Goal: Task Accomplishment & Management: Manage account settings

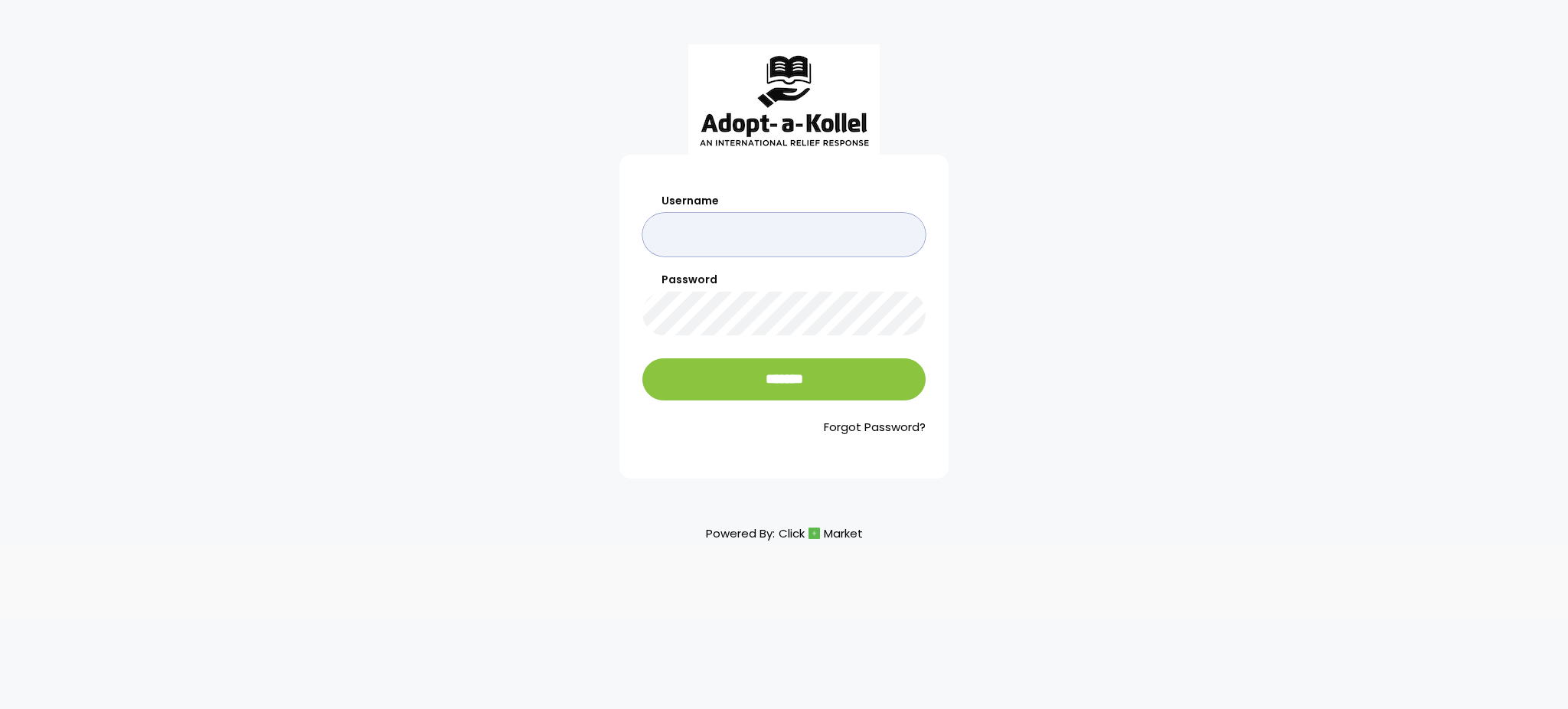
click at [773, 229] on input "Username" at bounding box center [784, 235] width 283 height 44
type input "**********"
click at [643, 358] on input "*******" at bounding box center [784, 380] width 283 height 42
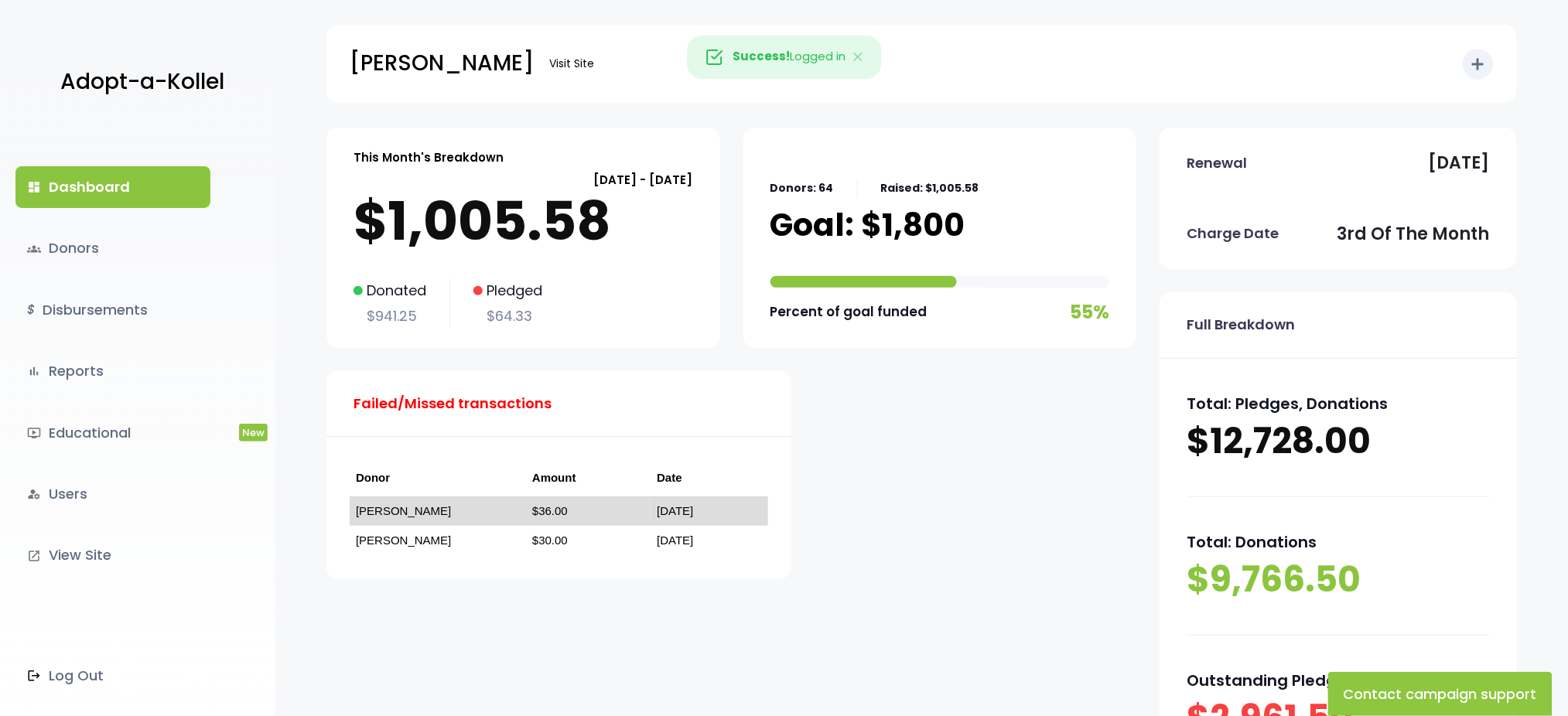
click at [375, 513] on link "חיים מרזל" at bounding box center [403, 511] width 95 height 13
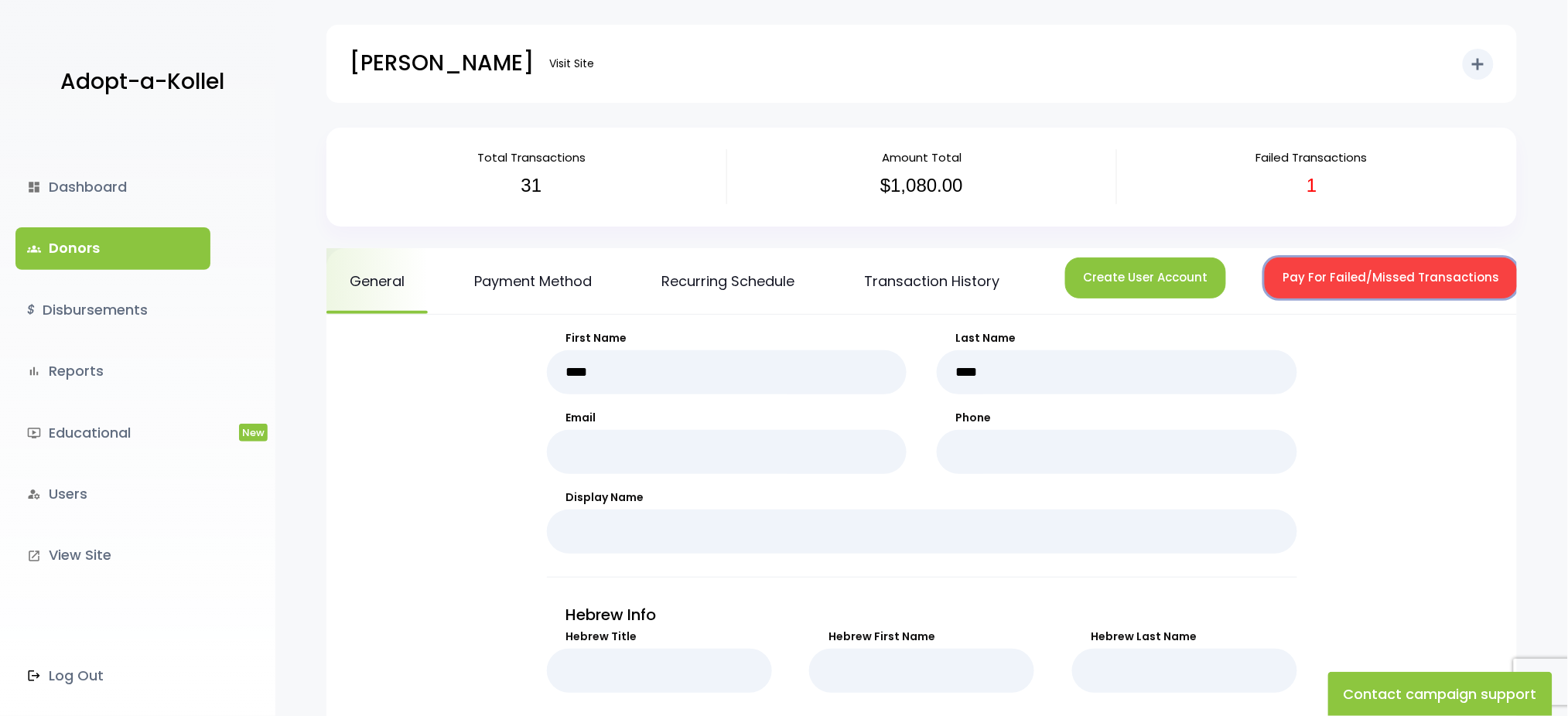
click at [1316, 277] on button "Pay For Failed/Missed Transactions" at bounding box center [1391, 278] width 253 height 41
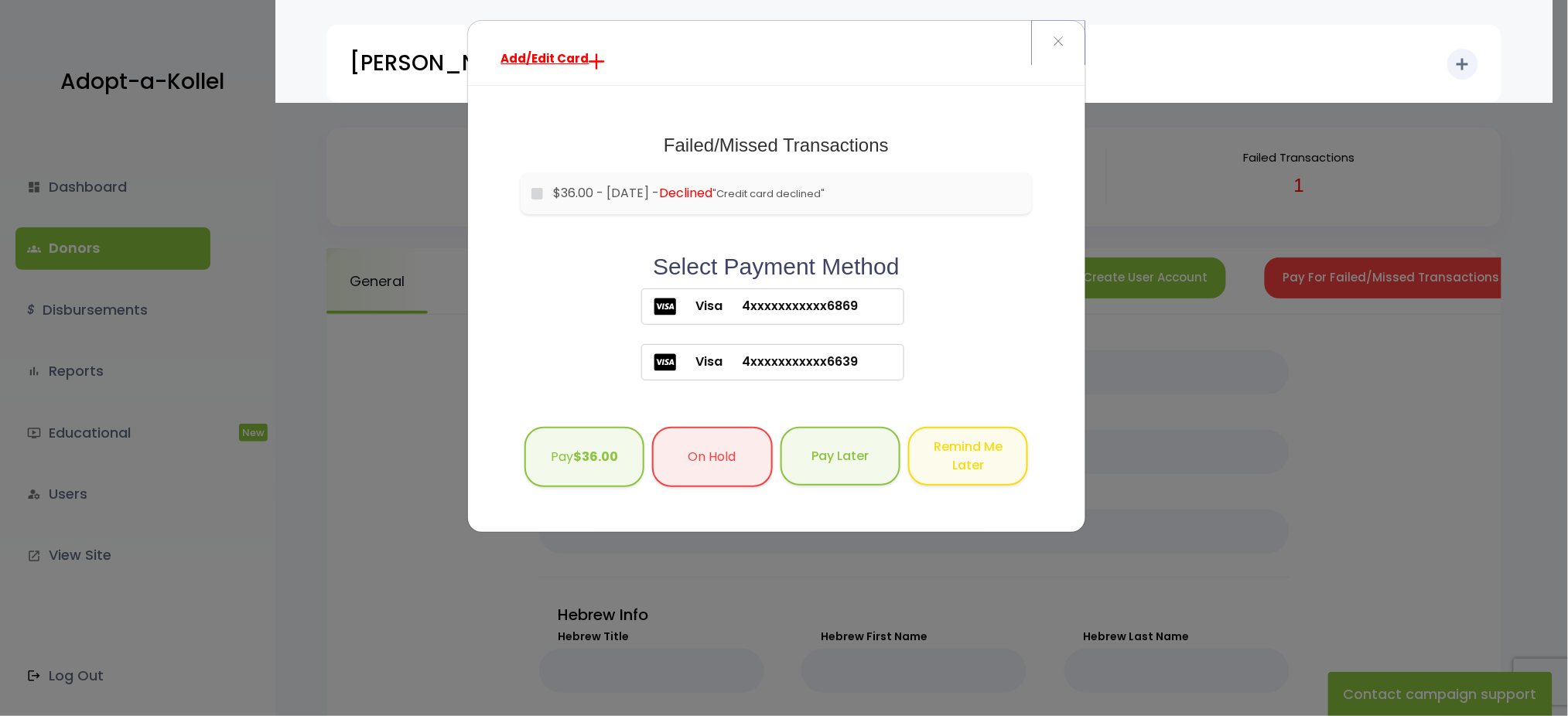
click at [1056, 41] on span "×" at bounding box center [1058, 42] width 11 height 33
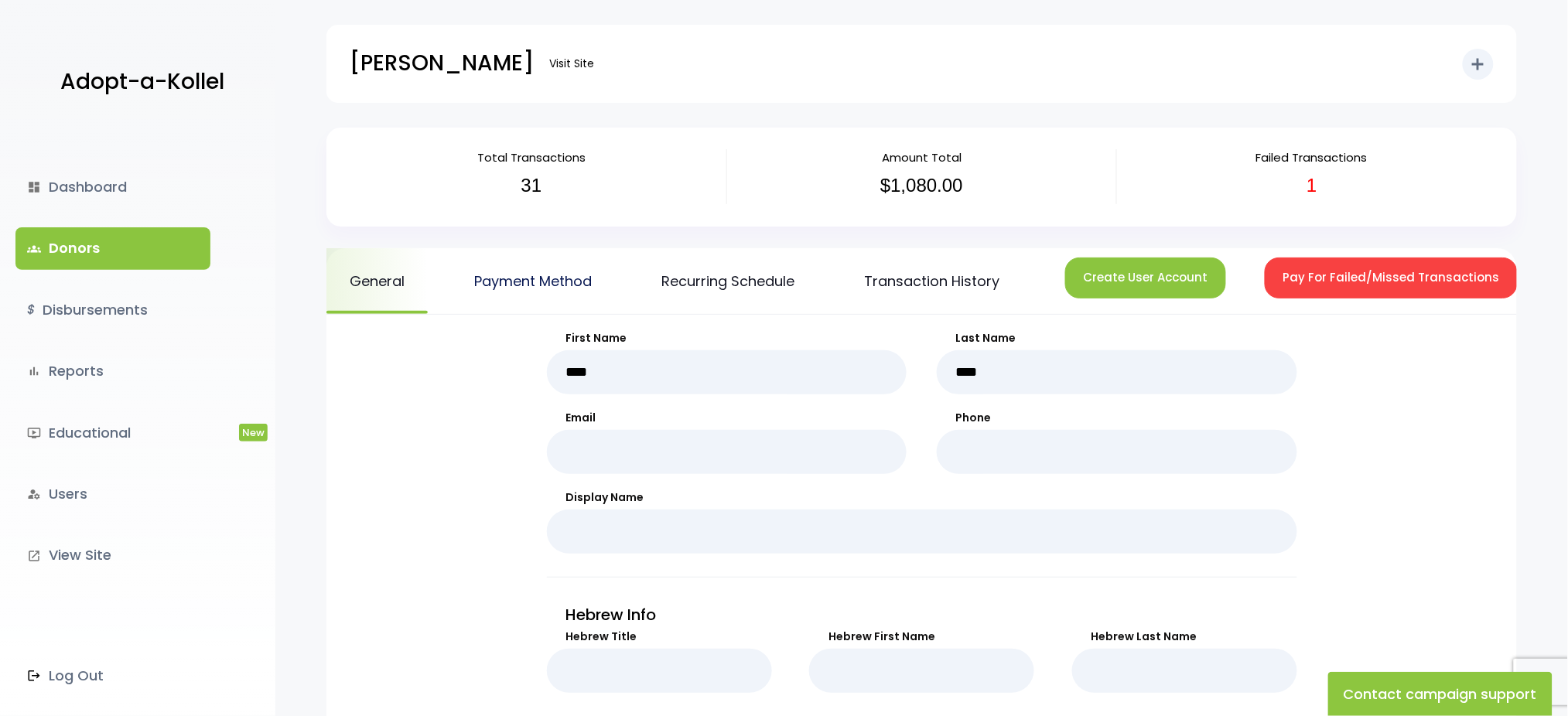
click at [542, 284] on link "Payment Method" at bounding box center [532, 281] width 164 height 66
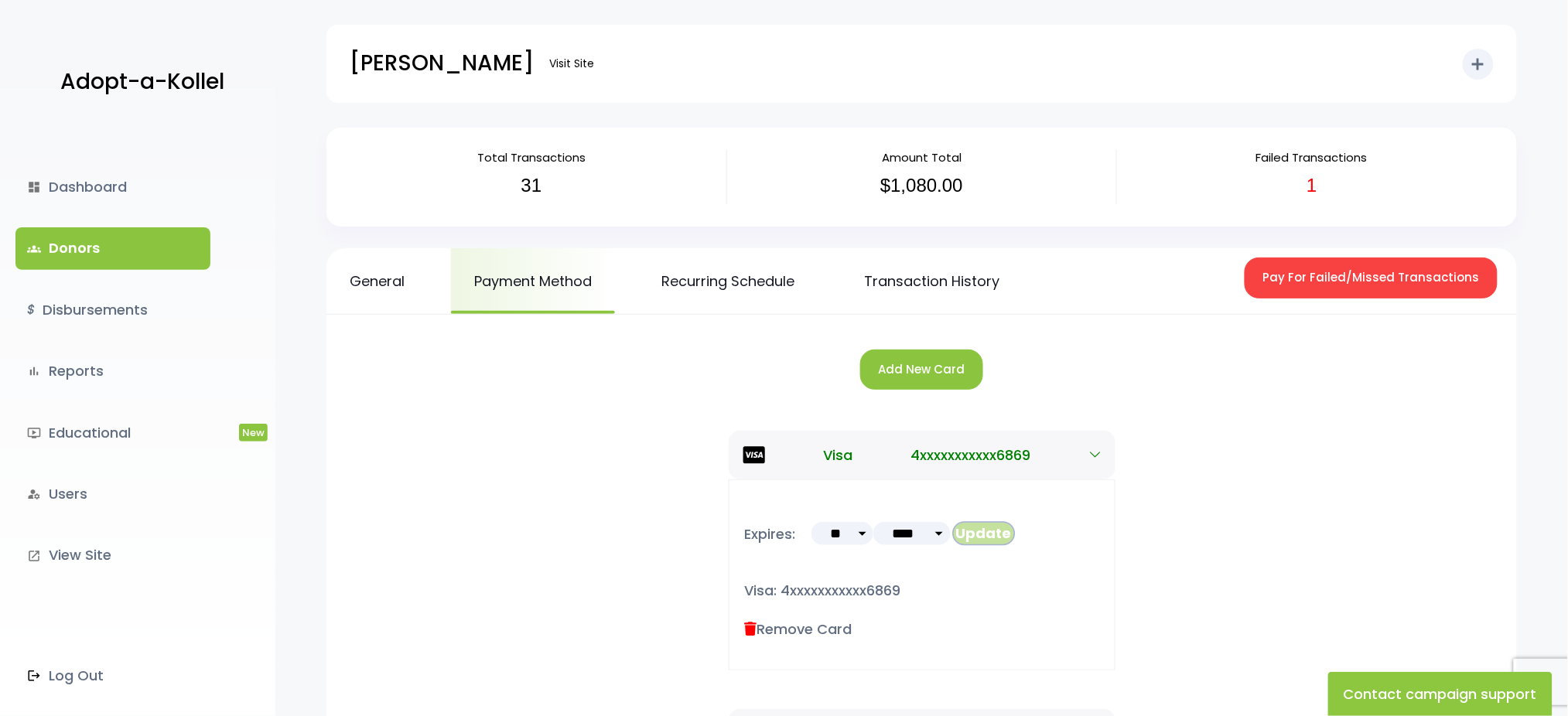
click at [982, 532] on button "Update" at bounding box center [984, 533] width 62 height 23
click at [918, 360] on button "Add New Card" at bounding box center [922, 370] width 123 height 41
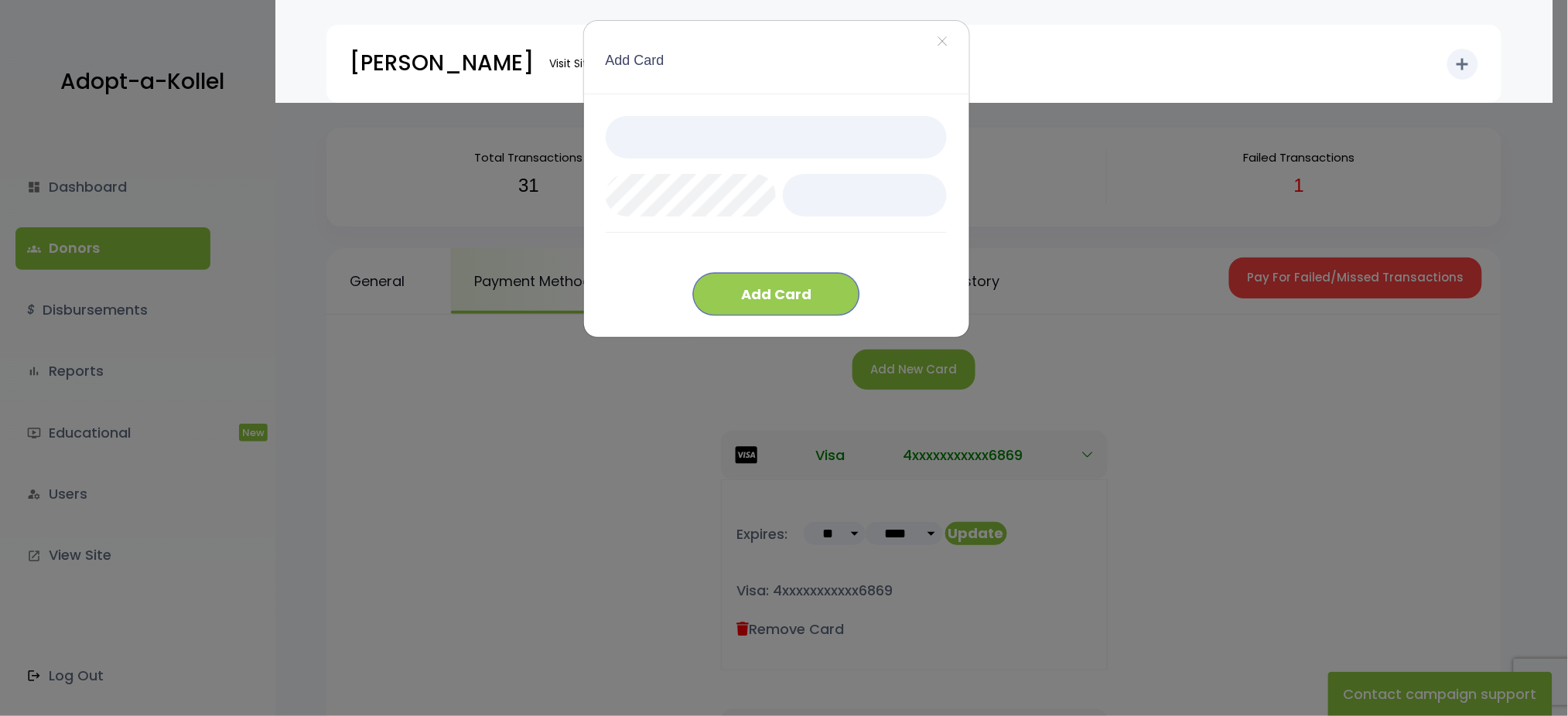
click at [788, 288] on button "Add Card" at bounding box center [776, 294] width 166 height 43
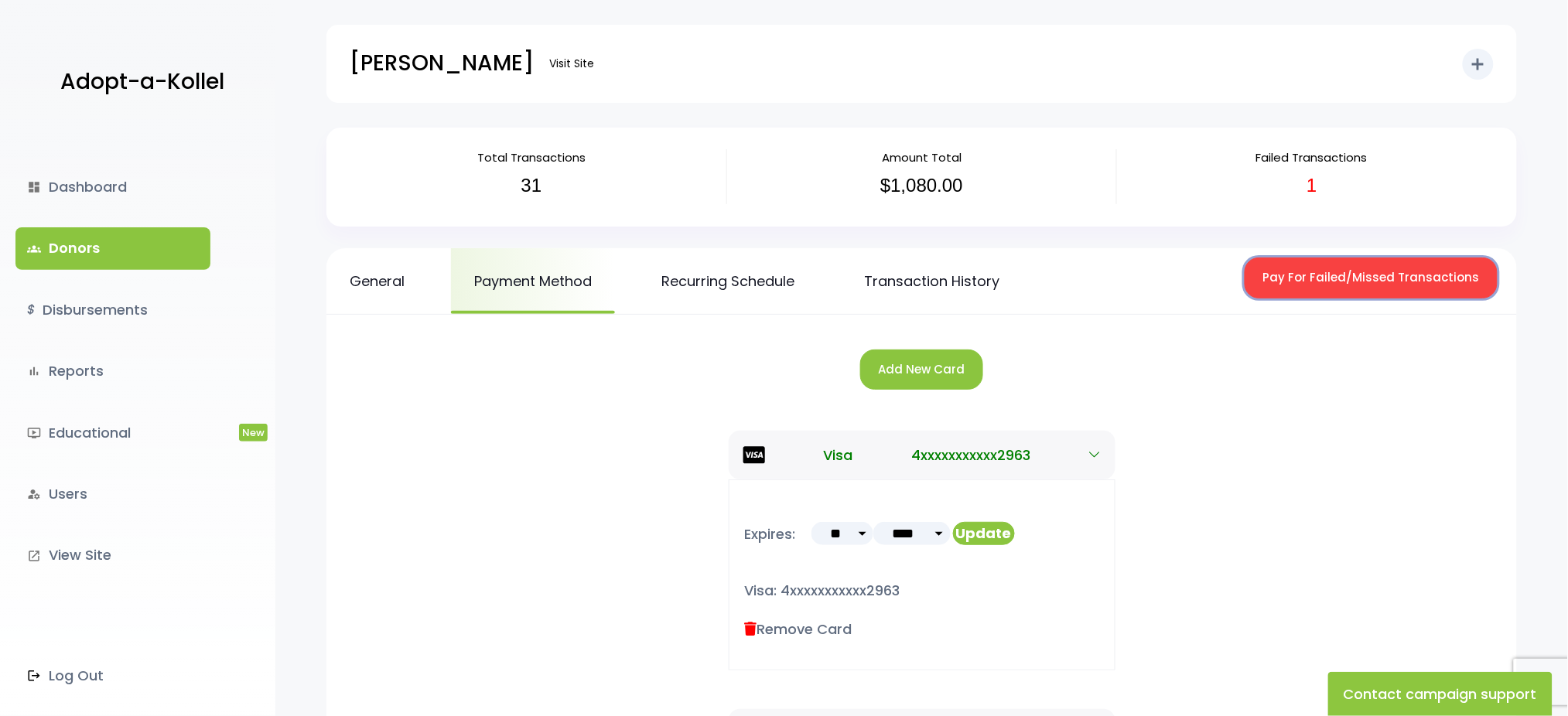
click at [1344, 284] on button "Pay For Failed/Missed Transactions" at bounding box center [1371, 278] width 253 height 41
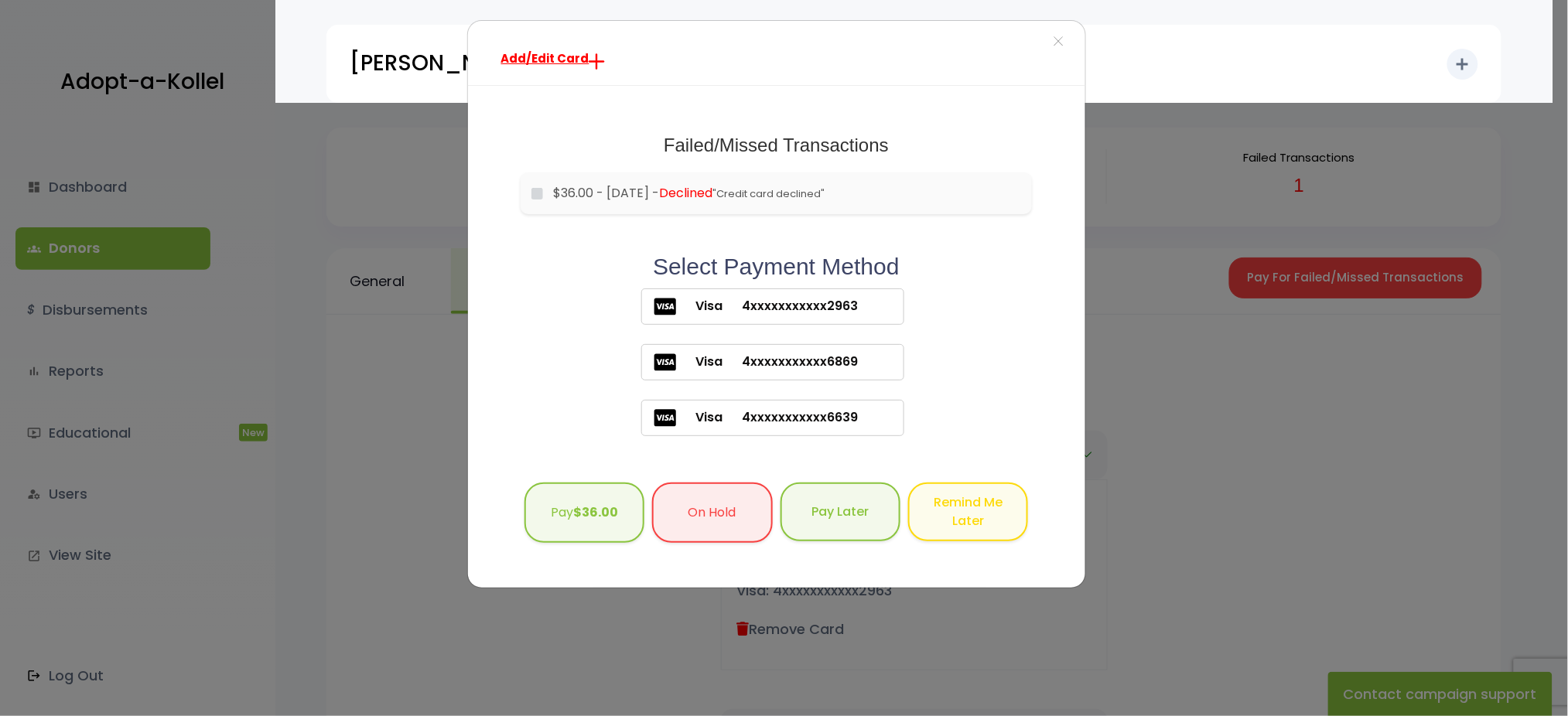
click at [790, 315] on span "4xxxxxxxxxxx2963" at bounding box center [791, 306] width 135 height 18
click at [578, 521] on button "Pay $36.00" at bounding box center [584, 511] width 120 height 61
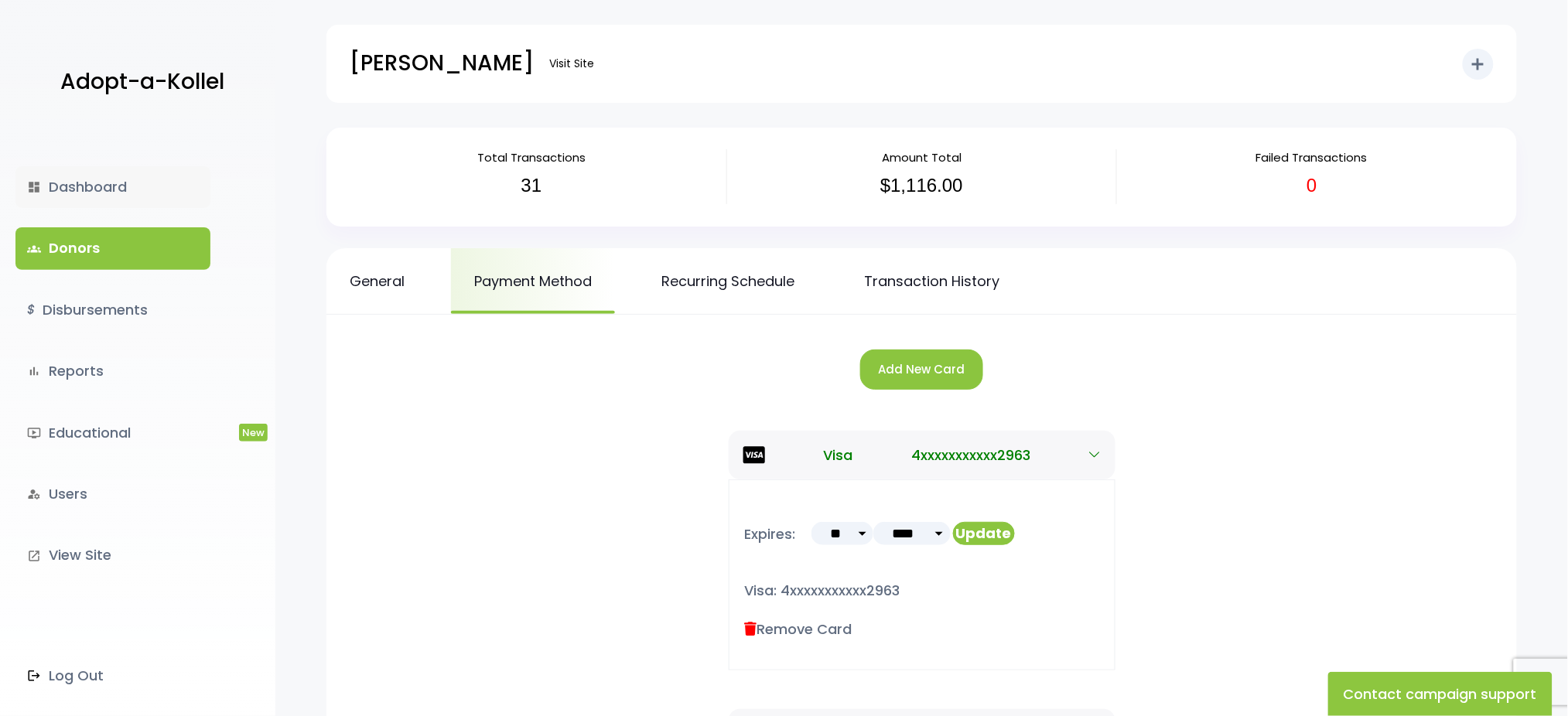
click at [55, 187] on link "dashboard Dashboard" at bounding box center [113, 187] width 195 height 42
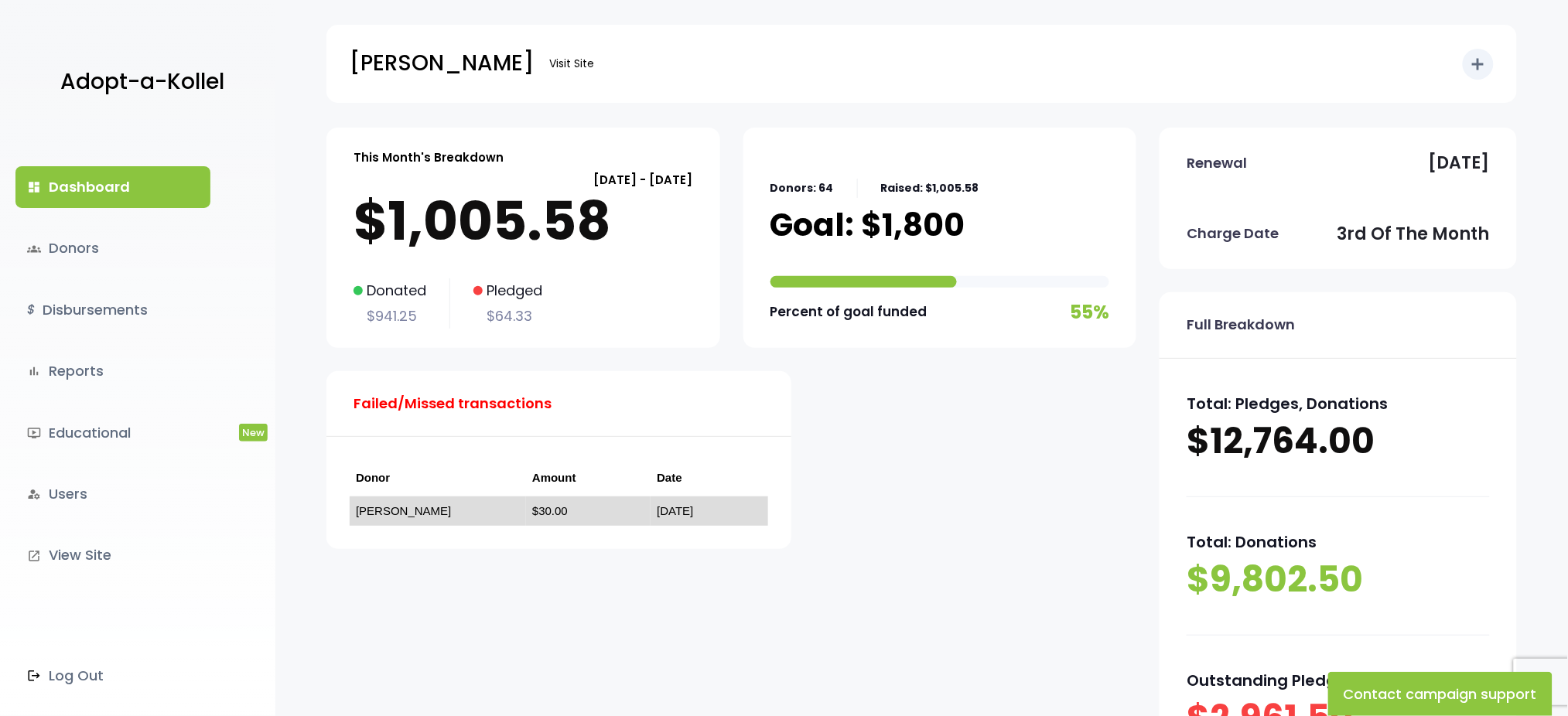
click at [383, 514] on link "[PERSON_NAME]" at bounding box center [403, 511] width 95 height 13
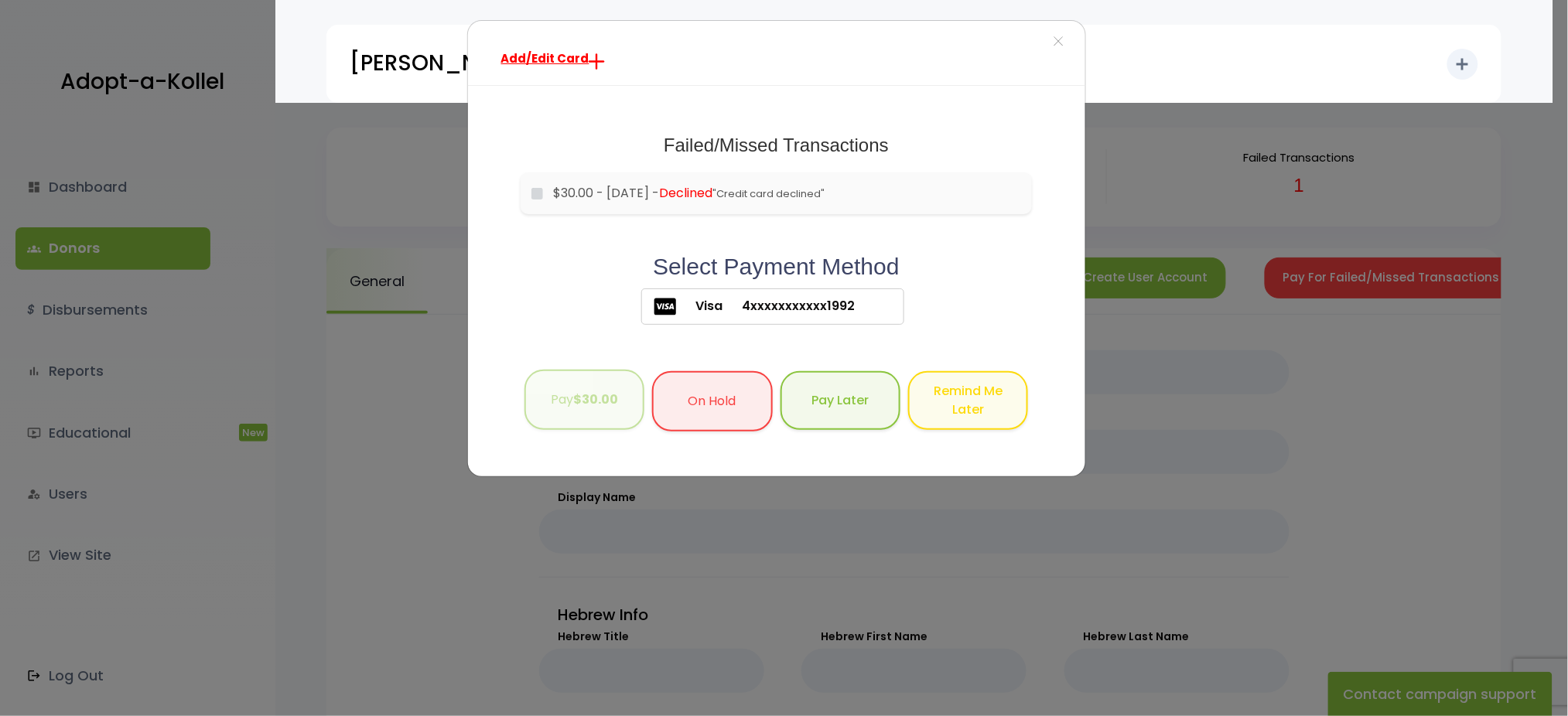
click at [577, 390] on b "$30.00" at bounding box center [595, 399] width 45 height 17
drag, startPoint x: 1164, startPoint y: 51, endPoint x: 1061, endPoint y: 43, distance: 103.3
click at [1061, 43] on div "Add/Edit Card × Failed/Missed Transactions would you like to pay for these tran…" at bounding box center [784, 358] width 1568 height 716
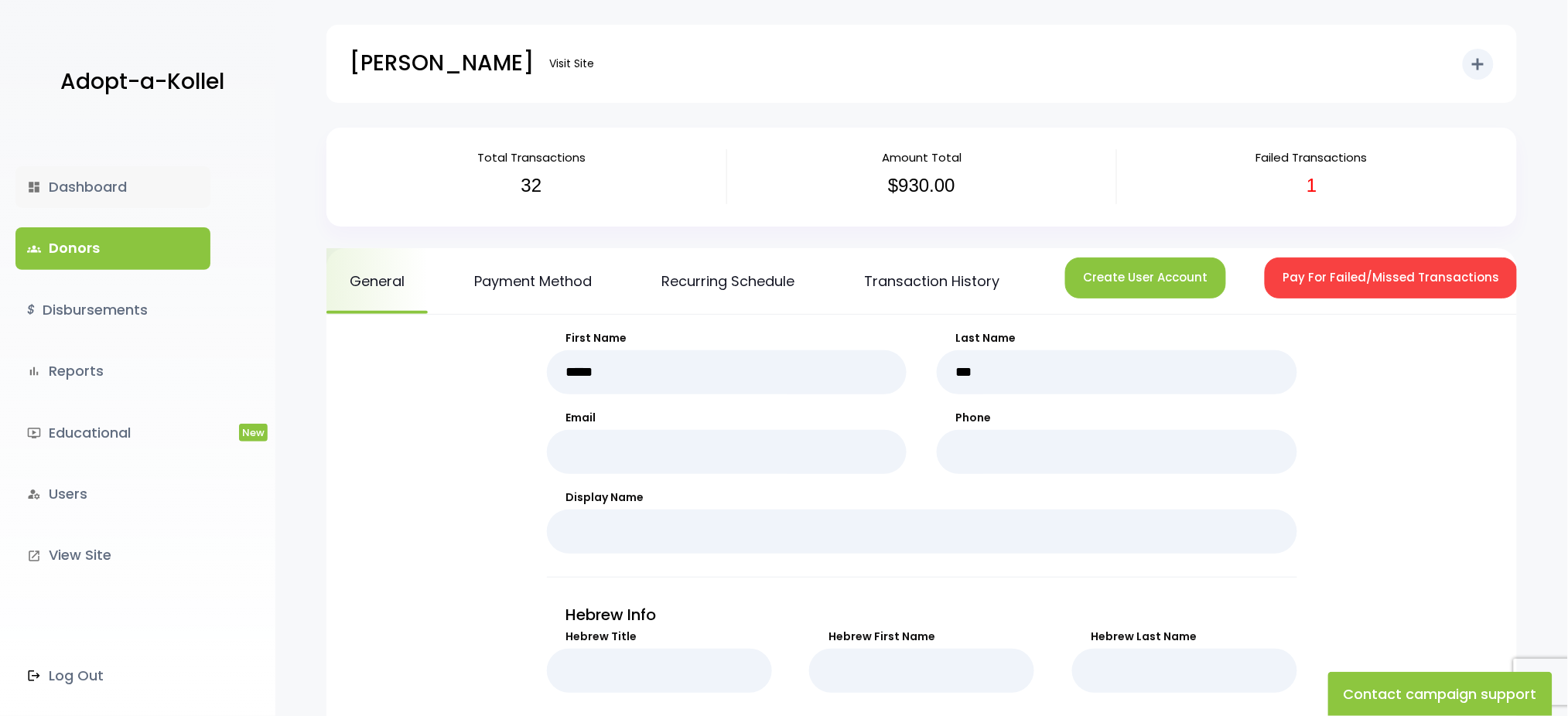
click at [40, 184] on icon "dashboard" at bounding box center [34, 187] width 14 height 14
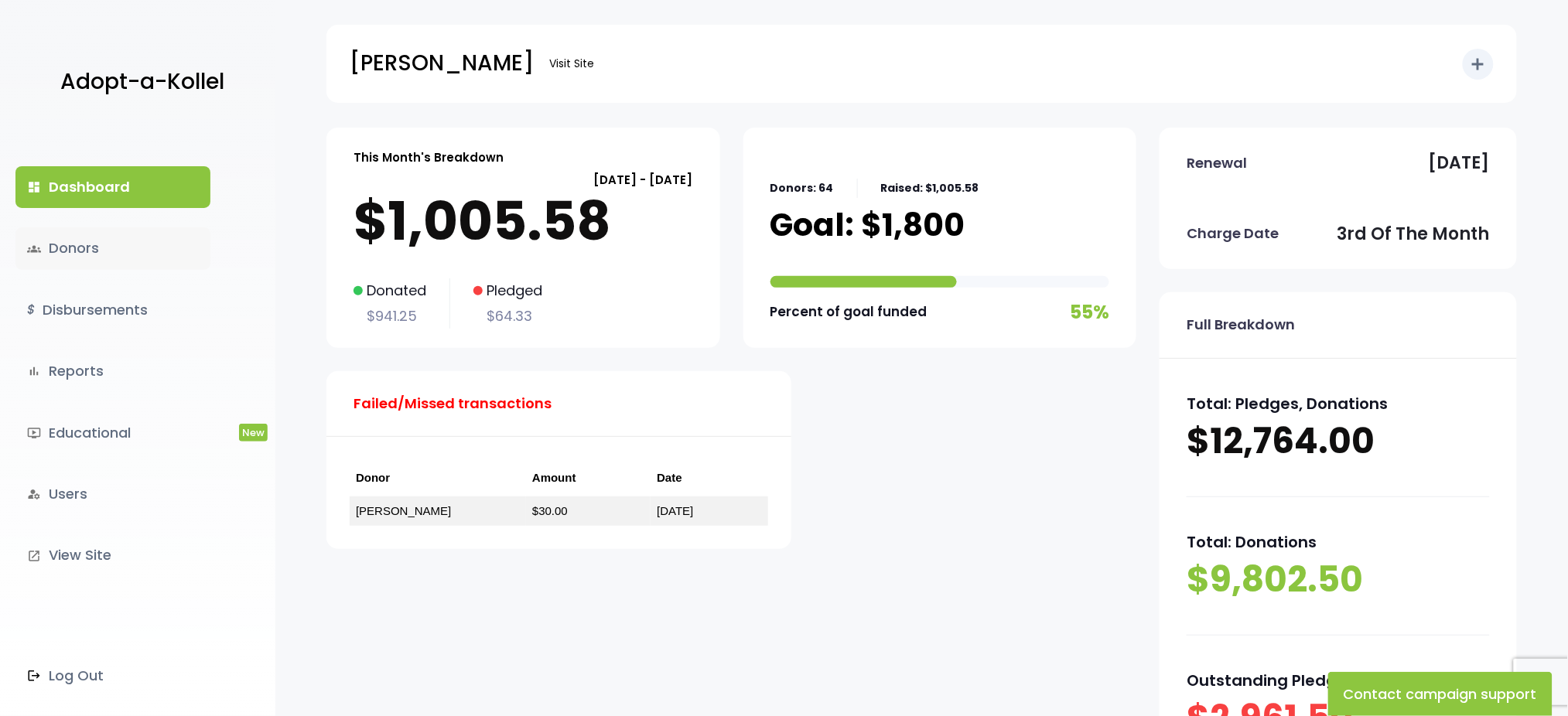
click at [59, 252] on link "groups Donors" at bounding box center [113, 248] width 195 height 42
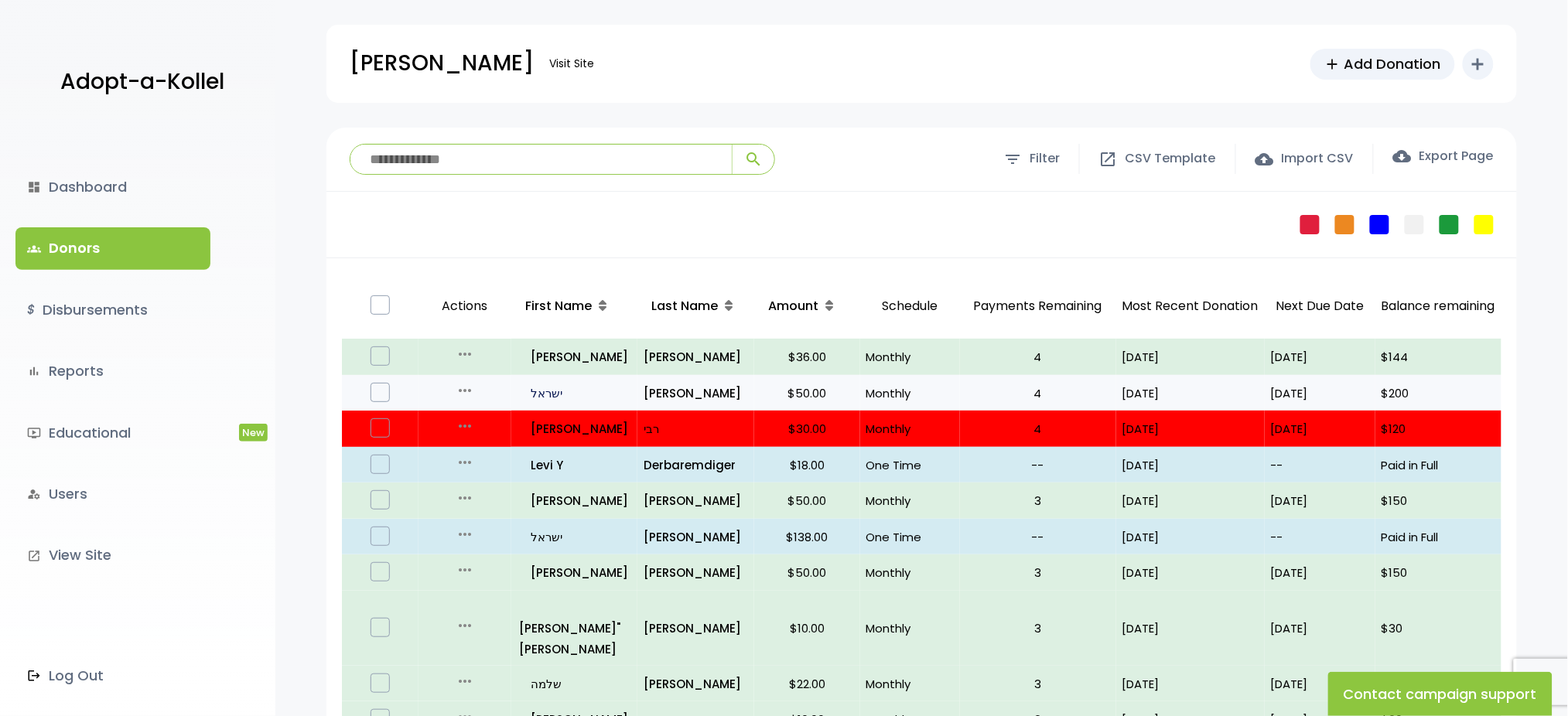
click at [543, 385] on p "all_inclusive [GEOGRAPHIC_DATA]" at bounding box center [575, 393] width 112 height 21
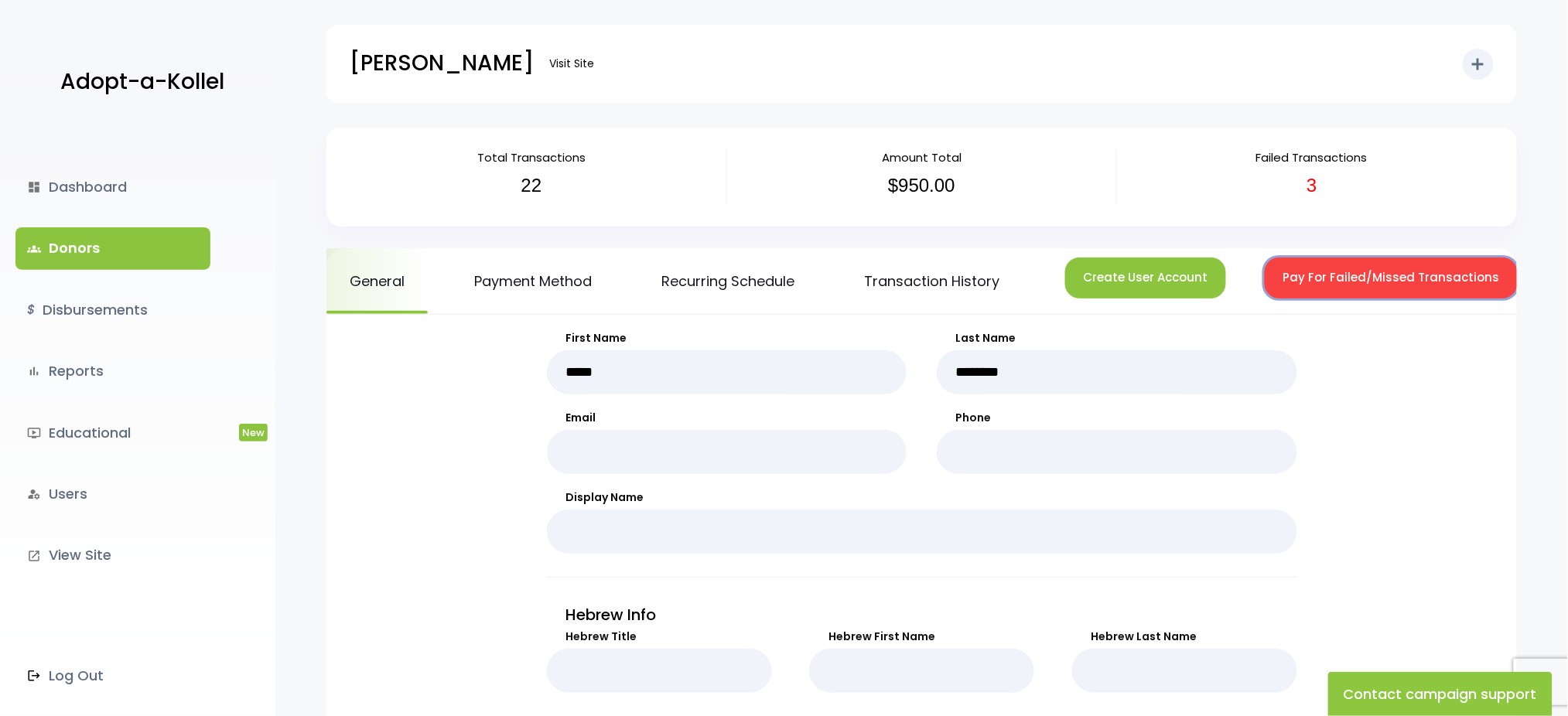
click at [1313, 277] on button "Pay For Failed/Missed Transactions" at bounding box center [1391, 278] width 253 height 41
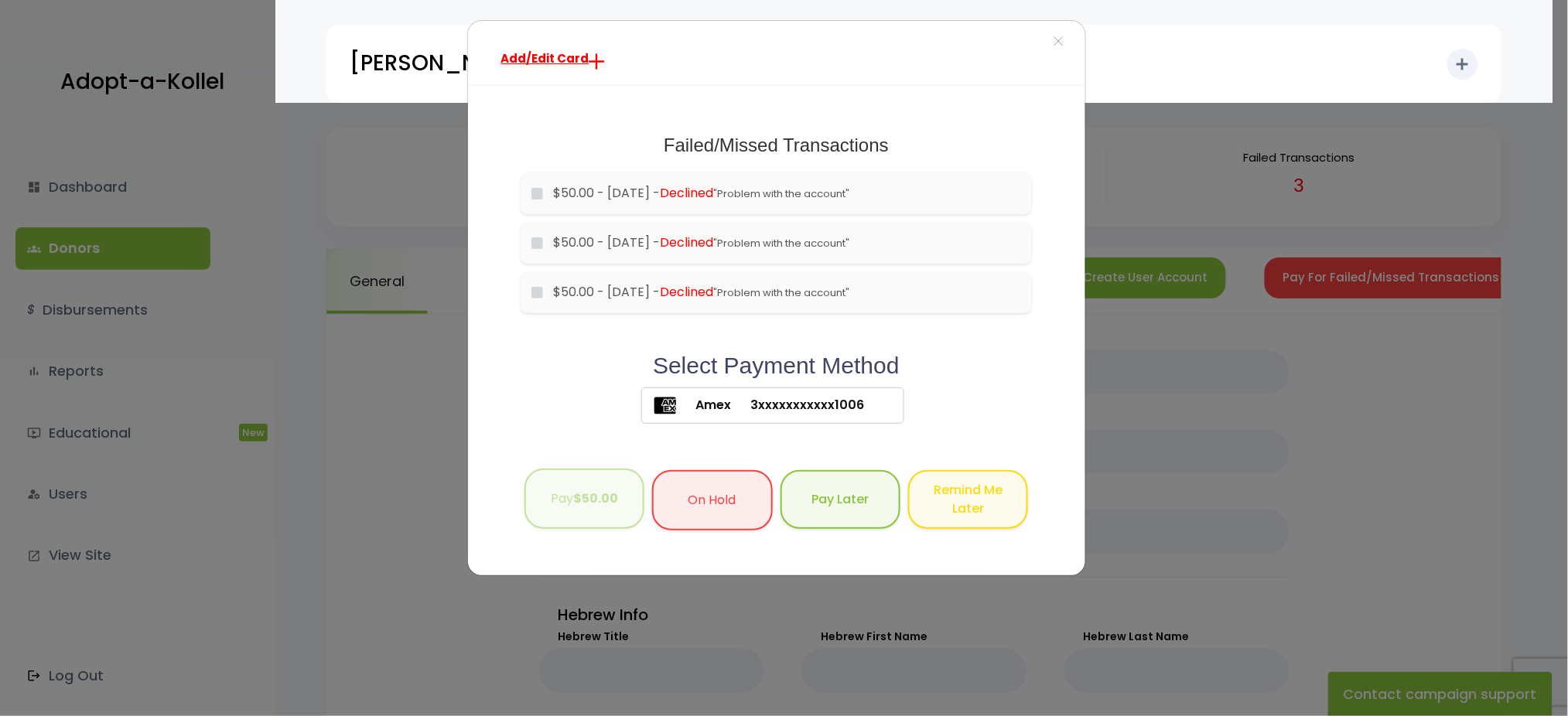
click at [602, 499] on b "$50.00" at bounding box center [595, 498] width 45 height 17
click at [582, 514] on button "Pay $50.00" at bounding box center [584, 499] width 120 height 61
